Goal: Find specific page/section: Find specific page/section

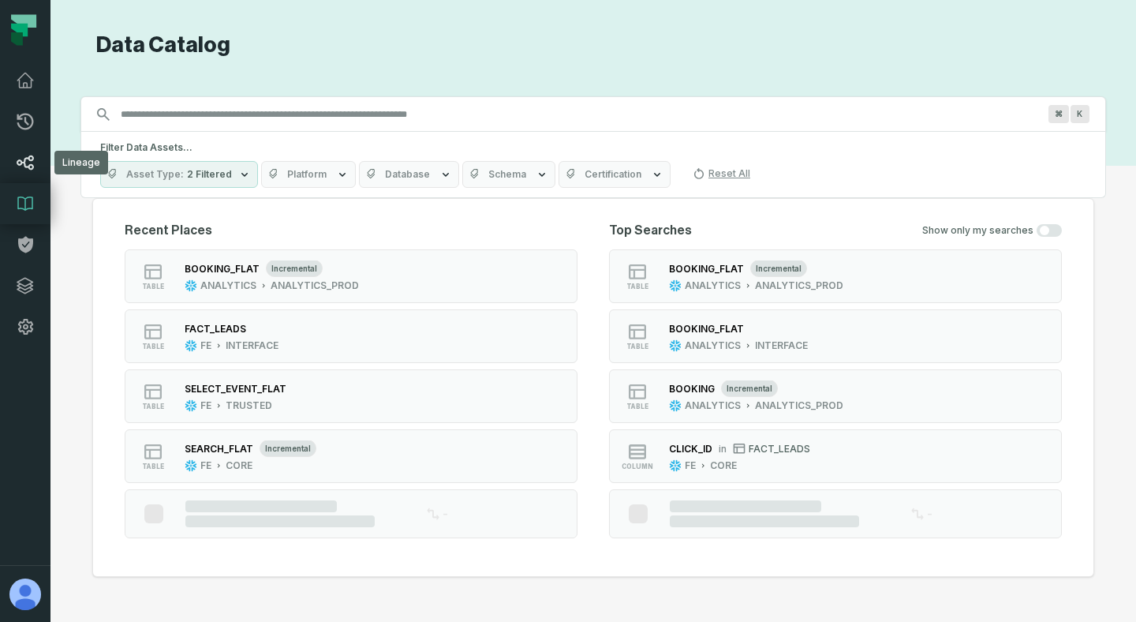
click at [31, 162] on icon at bounding box center [25, 162] width 19 height 19
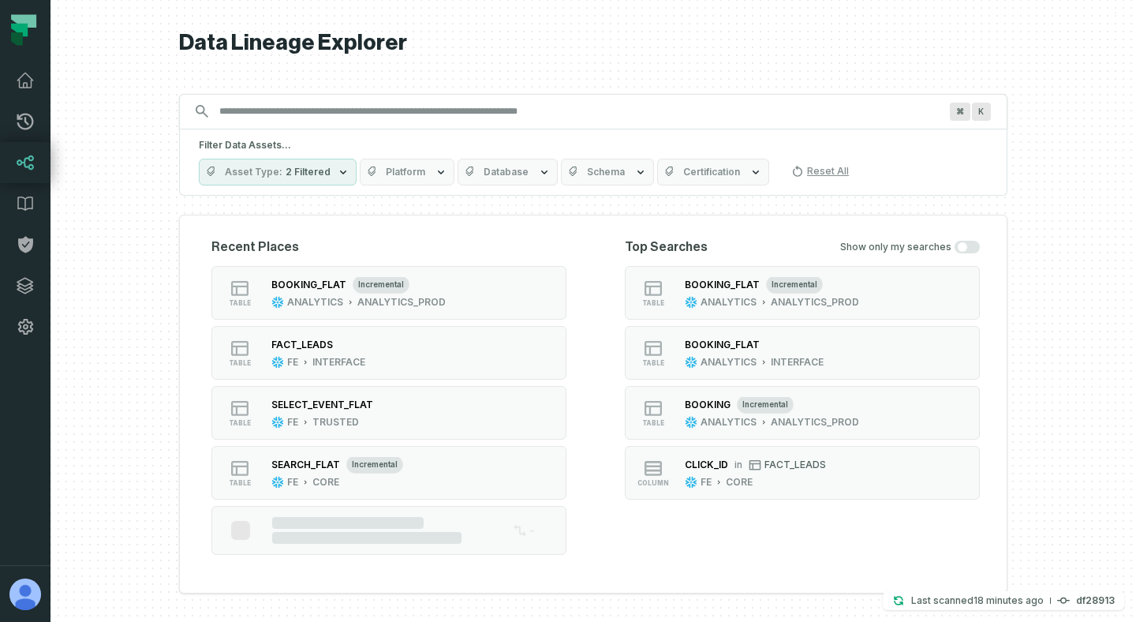
click at [437, 171] on icon "button" at bounding box center [441, 172] width 13 height 13
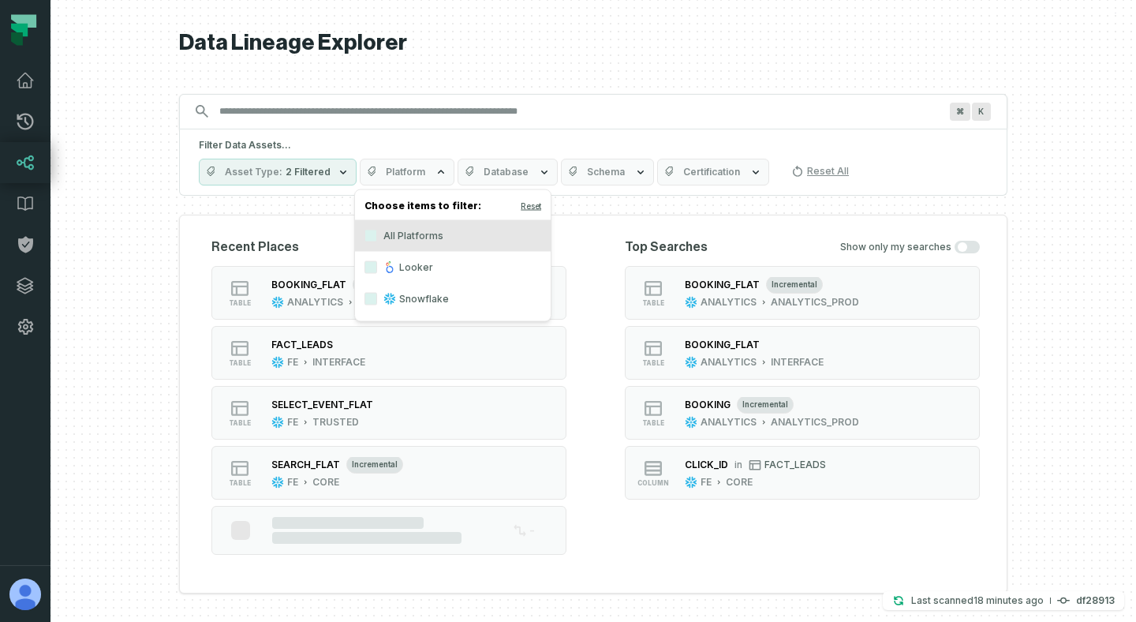
click at [526, 179] on button "Database" at bounding box center [508, 172] width 100 height 27
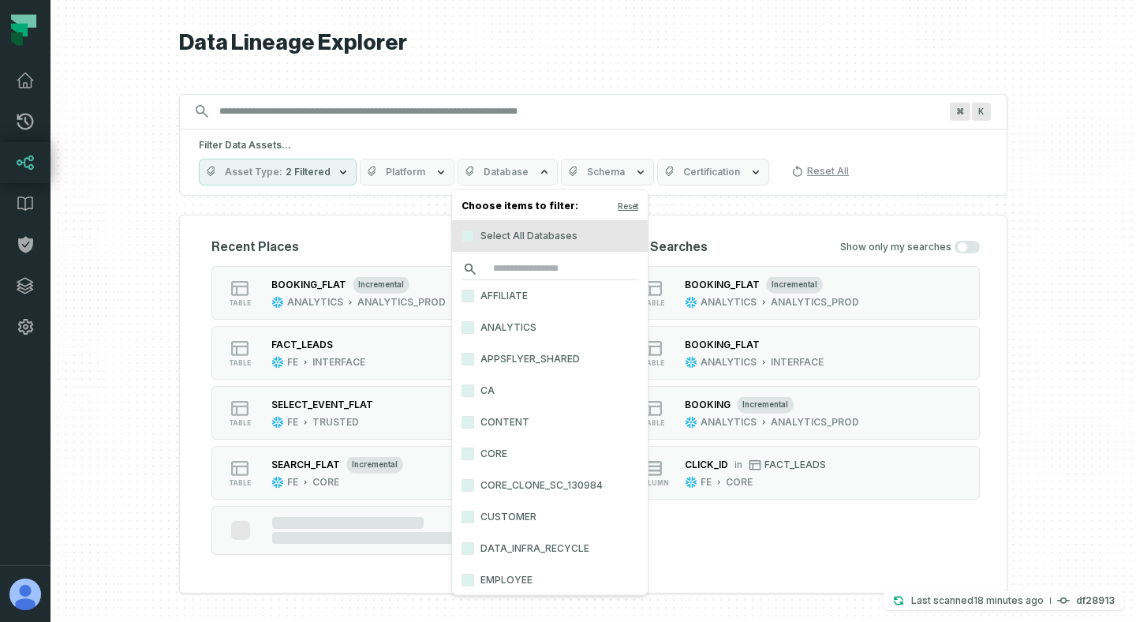
click at [523, 260] on input "search" at bounding box center [550, 269] width 177 height 22
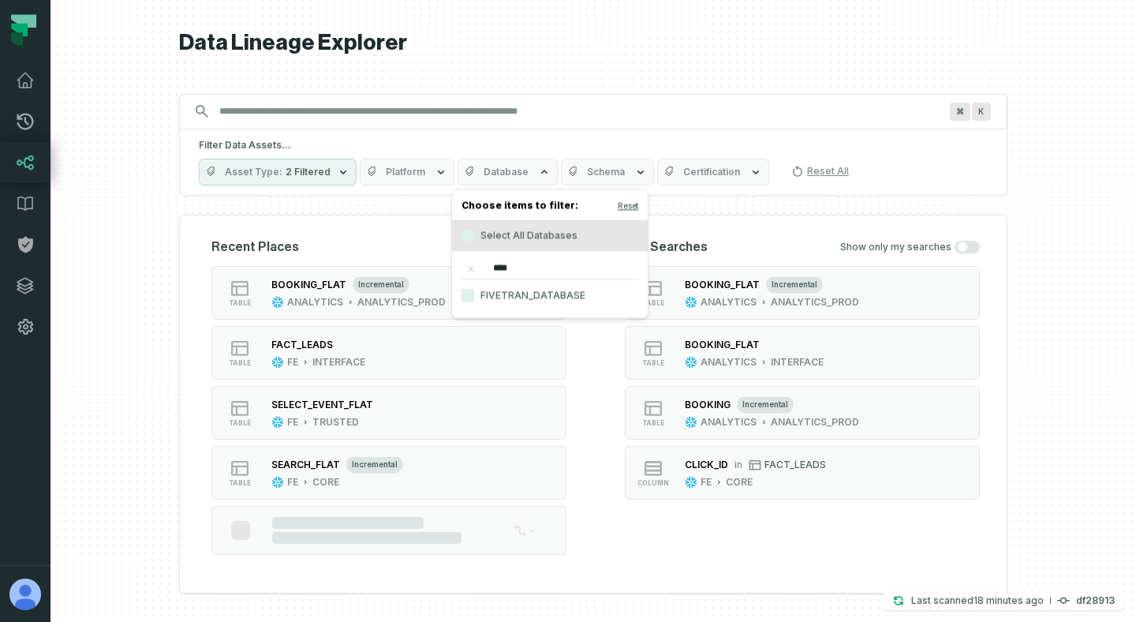
type input "****"
click at [525, 298] on label "FIVETRAN_DATABASE" at bounding box center [550, 296] width 196 height 32
click at [474, 298] on button "FIVETRAN_DATABASE" at bounding box center [468, 296] width 13 height 13
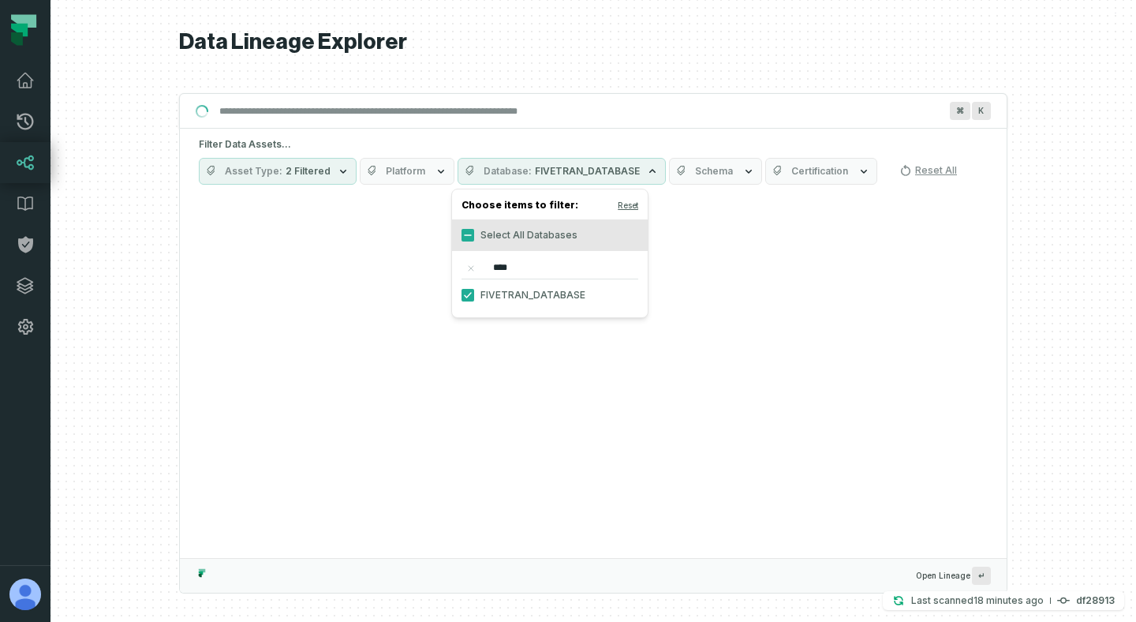
click at [695, 173] on span "Schema" at bounding box center [714, 171] width 38 height 13
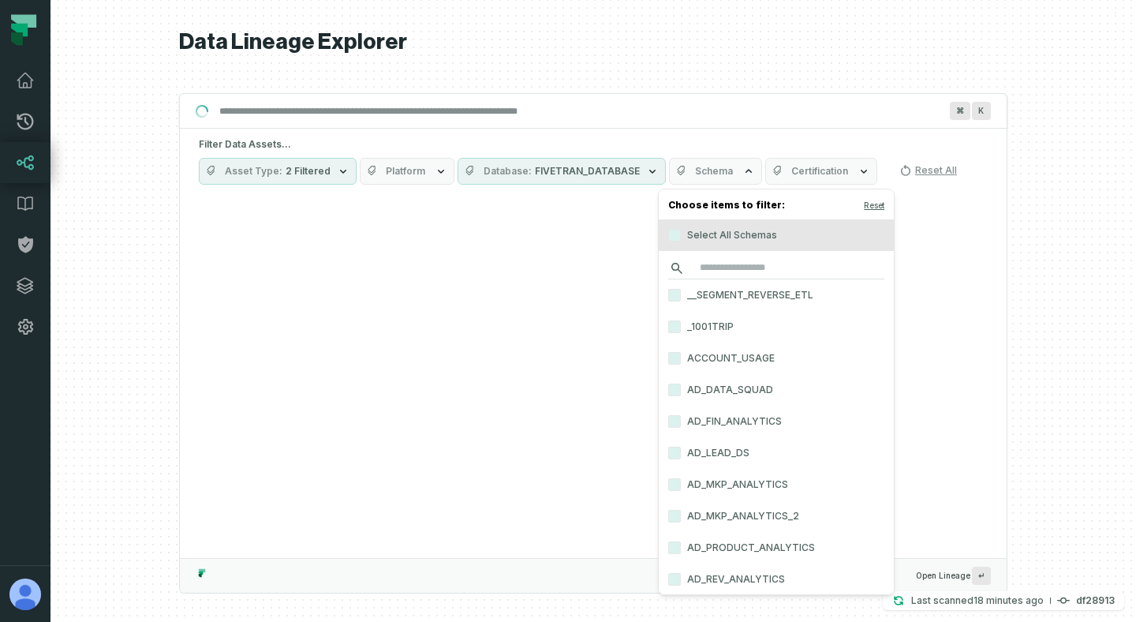
click at [705, 268] on input "search" at bounding box center [776, 268] width 216 height 22
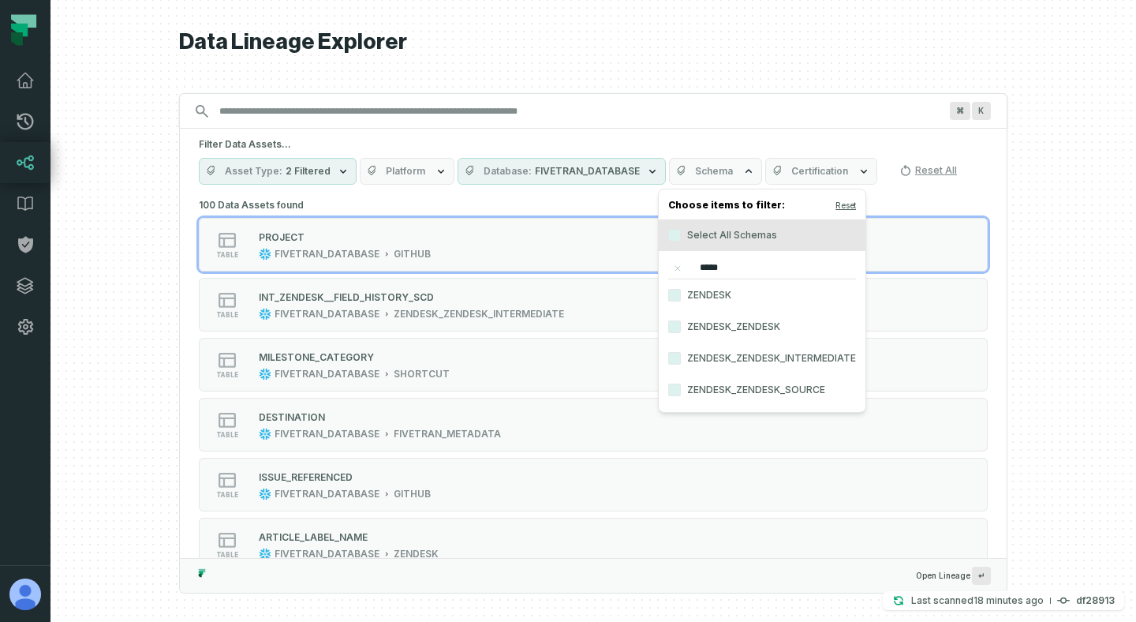
type input "*****"
click at [728, 290] on label "ZENDESK" at bounding box center [762, 295] width 207 height 32
click at [681, 290] on button "ZENDESK" at bounding box center [674, 295] width 13 height 13
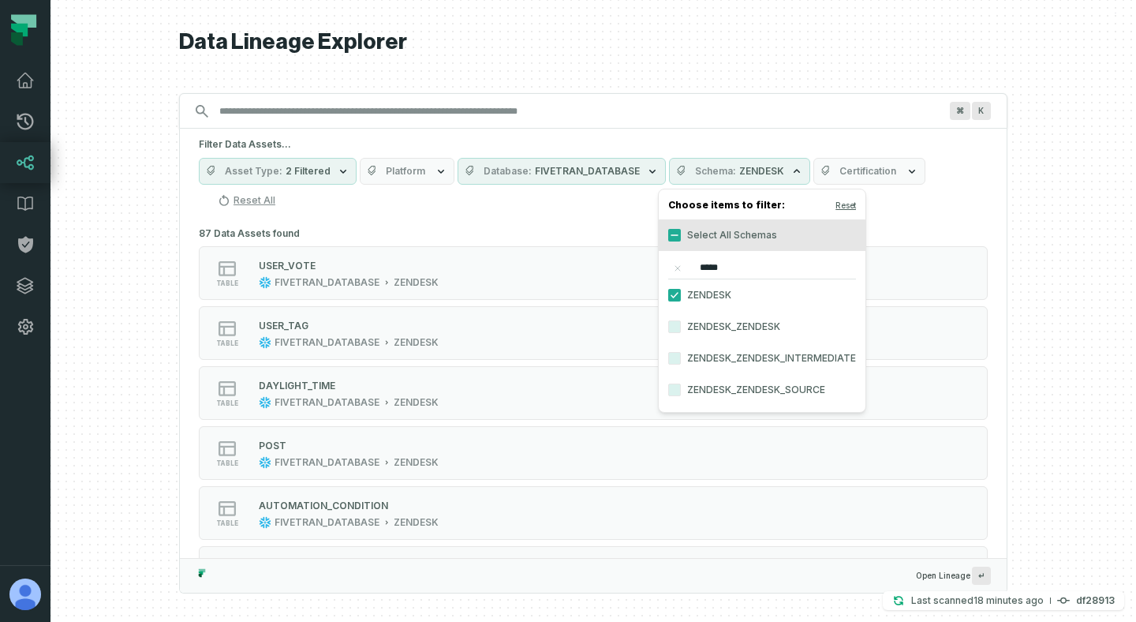
click at [341, 170] on icon "button" at bounding box center [343, 171] width 13 height 13
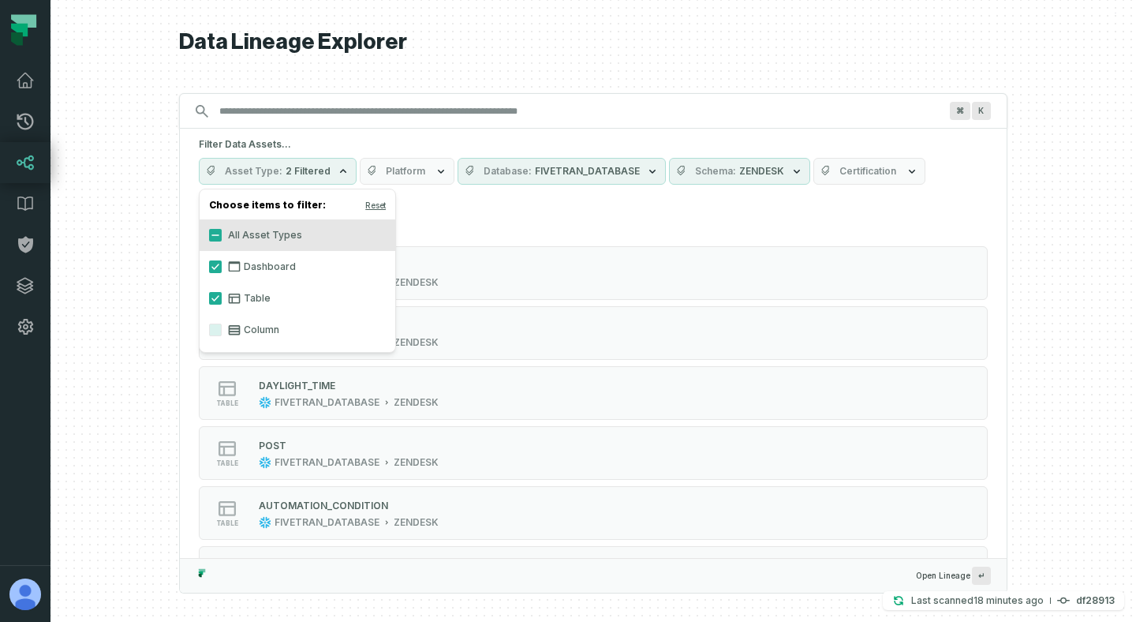
click at [264, 267] on label "Dashboard" at bounding box center [298, 267] width 196 height 32
click at [222, 267] on button "Dashboard" at bounding box center [215, 266] width 13 height 13
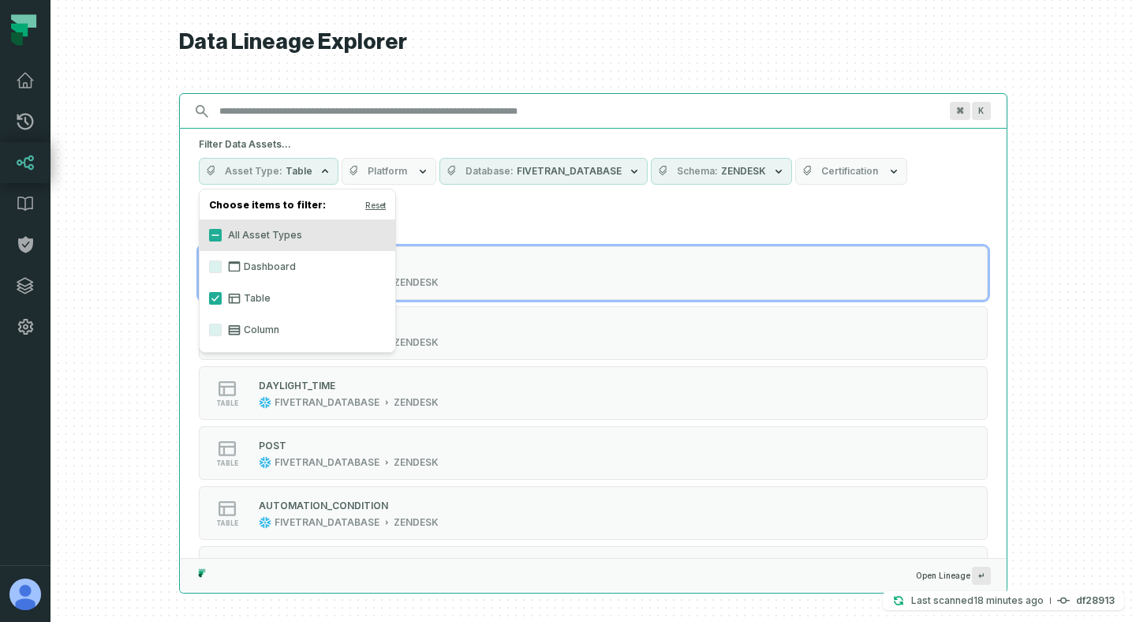
click at [766, 107] on input "Discovery Provider cmdk menu" at bounding box center [579, 111] width 738 height 25
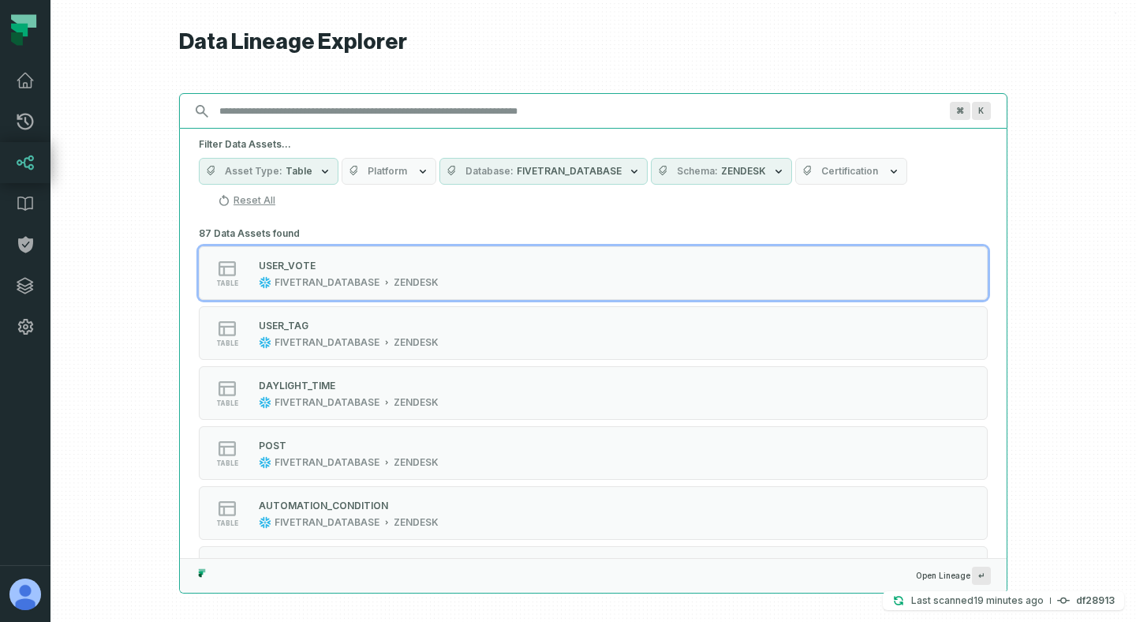
click at [914, 108] on input "Discovery Provider cmdk menu" at bounding box center [579, 111] width 738 height 25
